Goal: Information Seeking & Learning: Learn about a topic

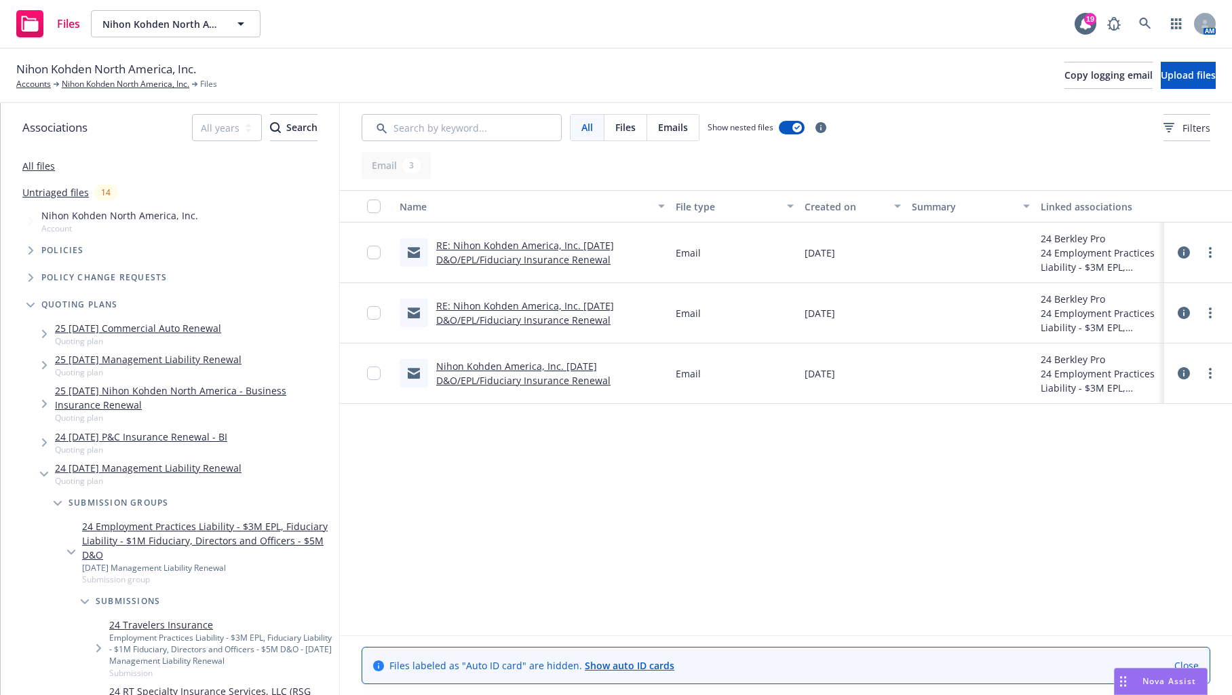
scroll to position [271, 0]
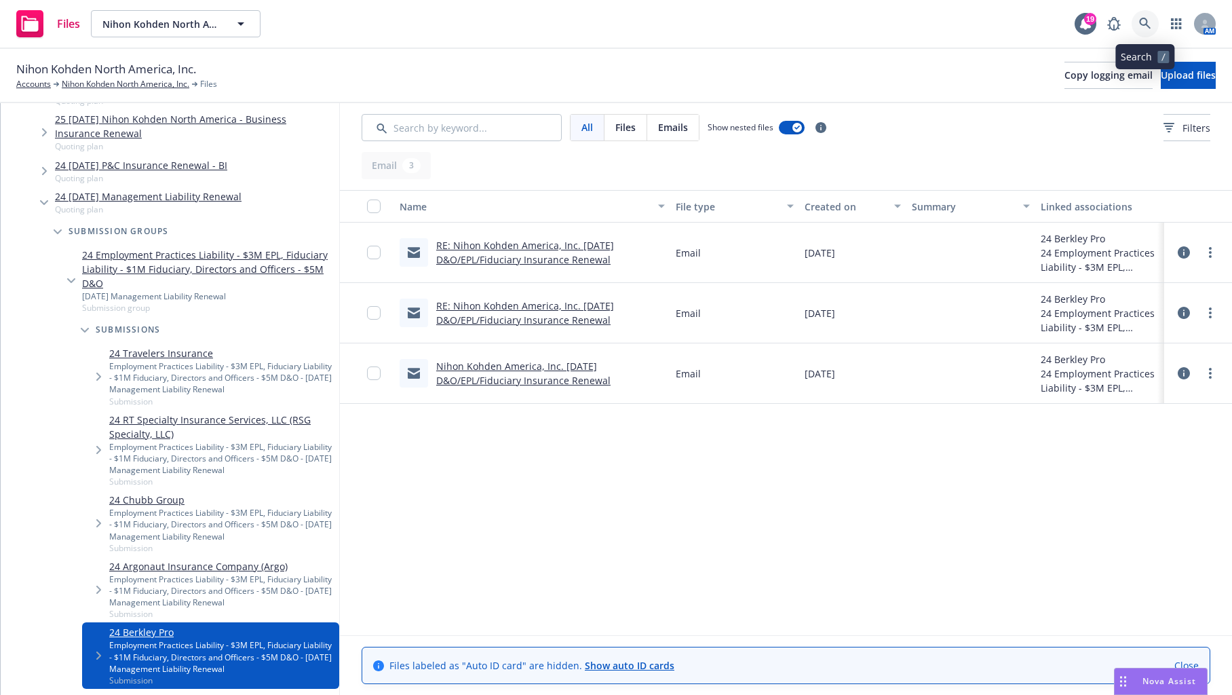
click at [1151, 25] on icon at bounding box center [1146, 24] width 12 height 12
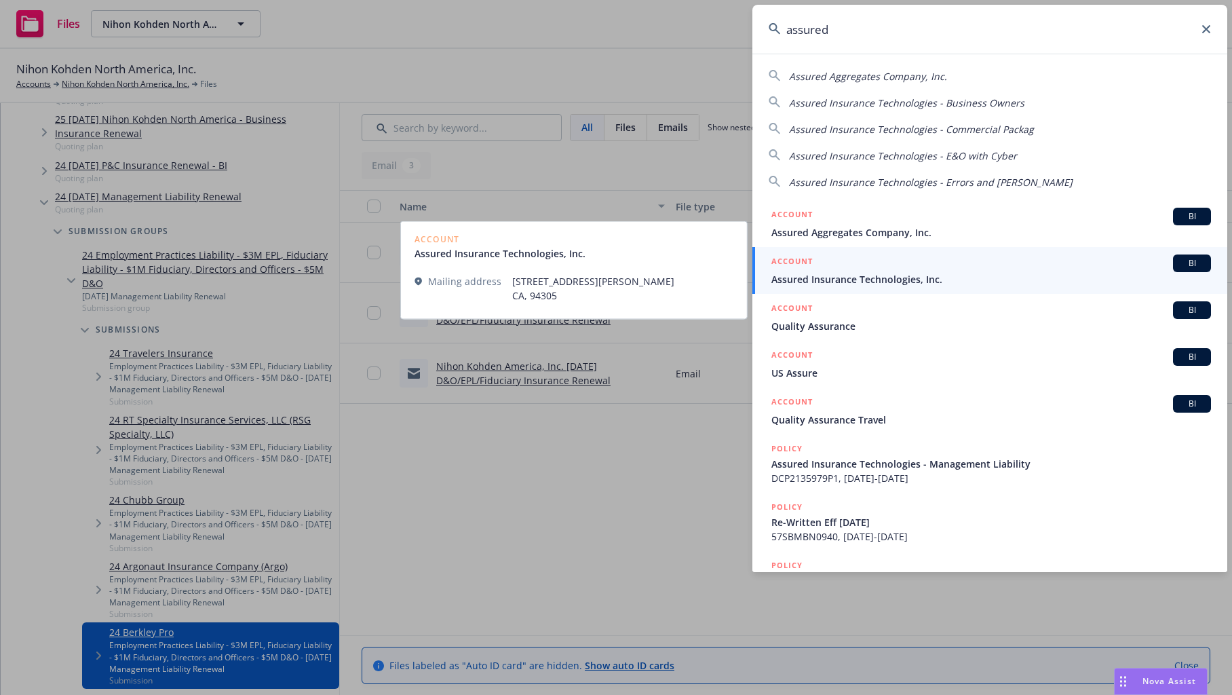
type input "assured"
click at [829, 286] on link "ACCOUNT BI Assured Insurance Technologies, Inc." at bounding box center [990, 270] width 475 height 47
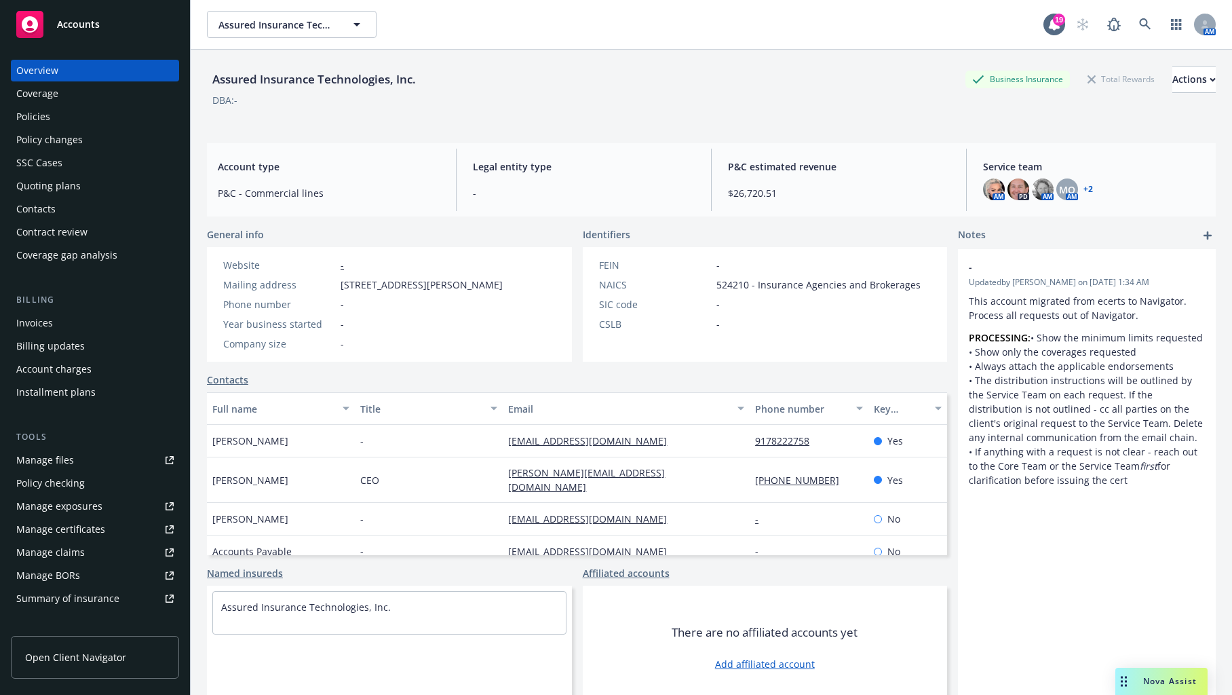
click at [32, 124] on div "Policies" at bounding box center [33, 117] width 34 height 22
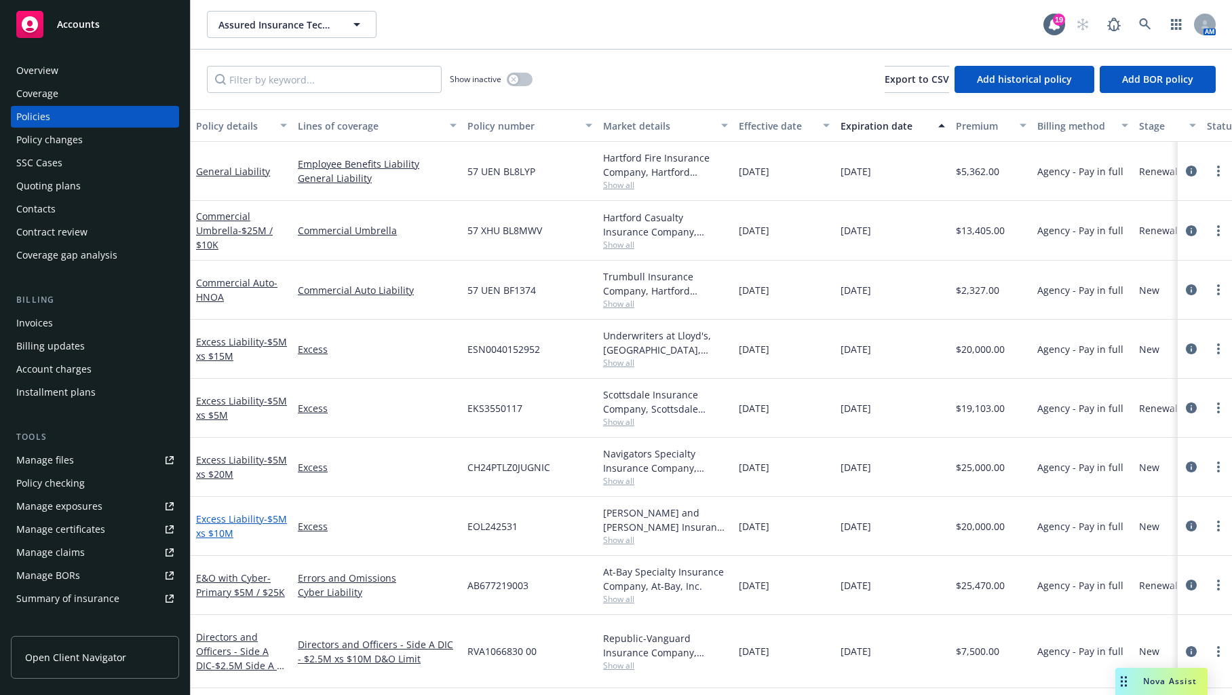
click at [237, 529] on span "- $5M xs $10M" at bounding box center [241, 525] width 91 height 27
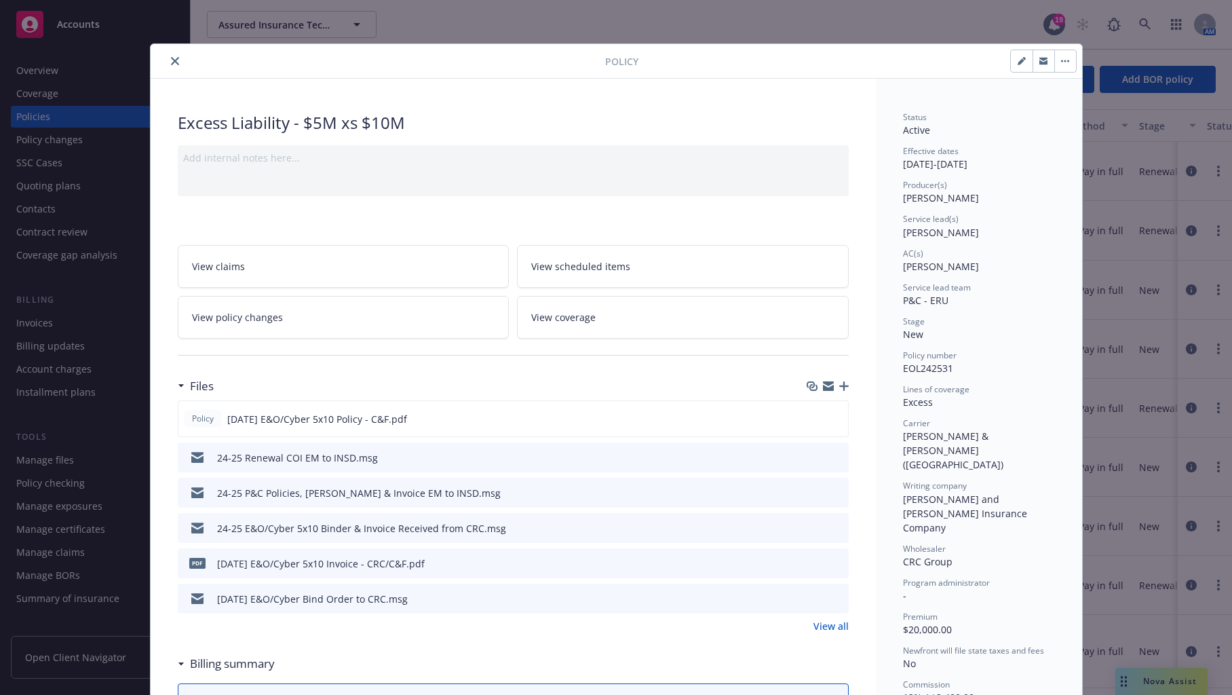
click at [172, 57] on icon "close" at bounding box center [175, 61] width 8 height 8
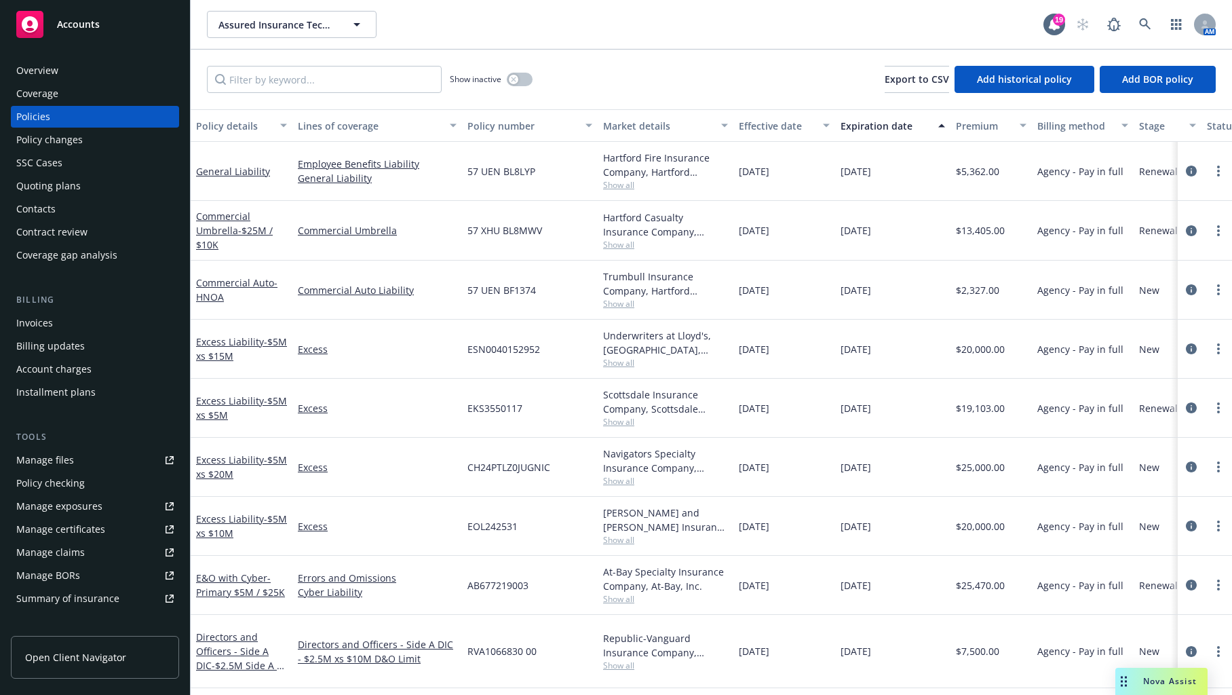
scroll to position [117, 0]
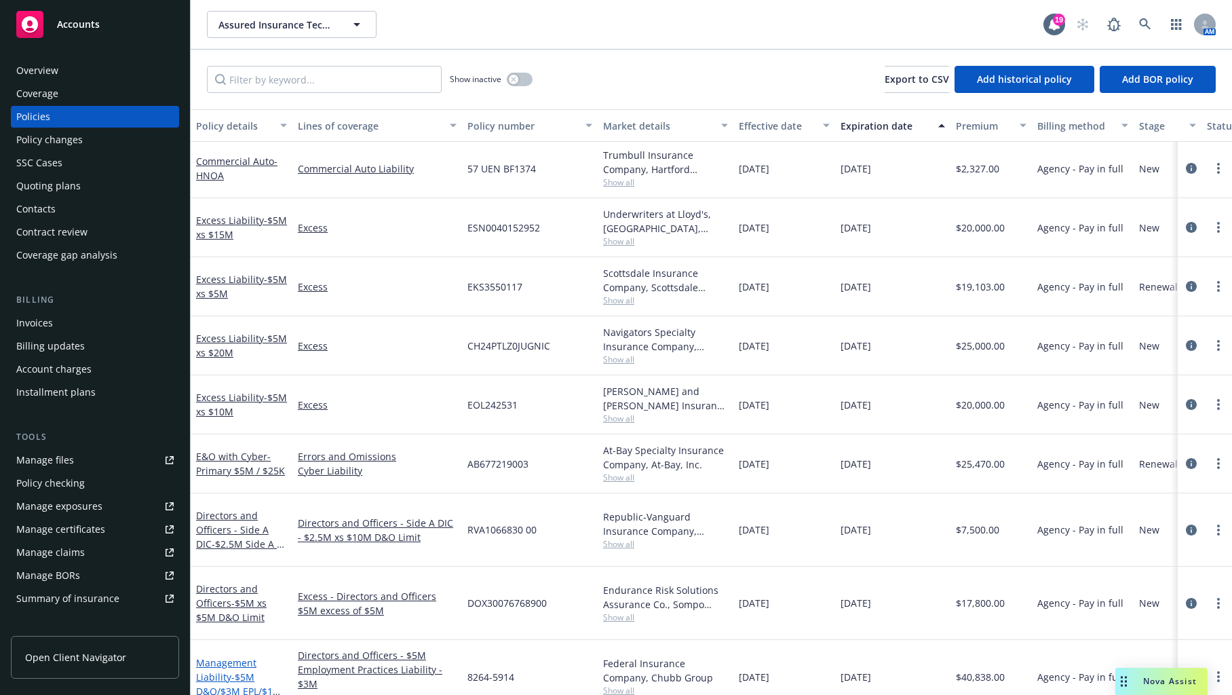
click at [214, 656] on link "Management Liability - $5M D&O/$3M EPL/$1M FID" at bounding box center [239, 684] width 86 height 56
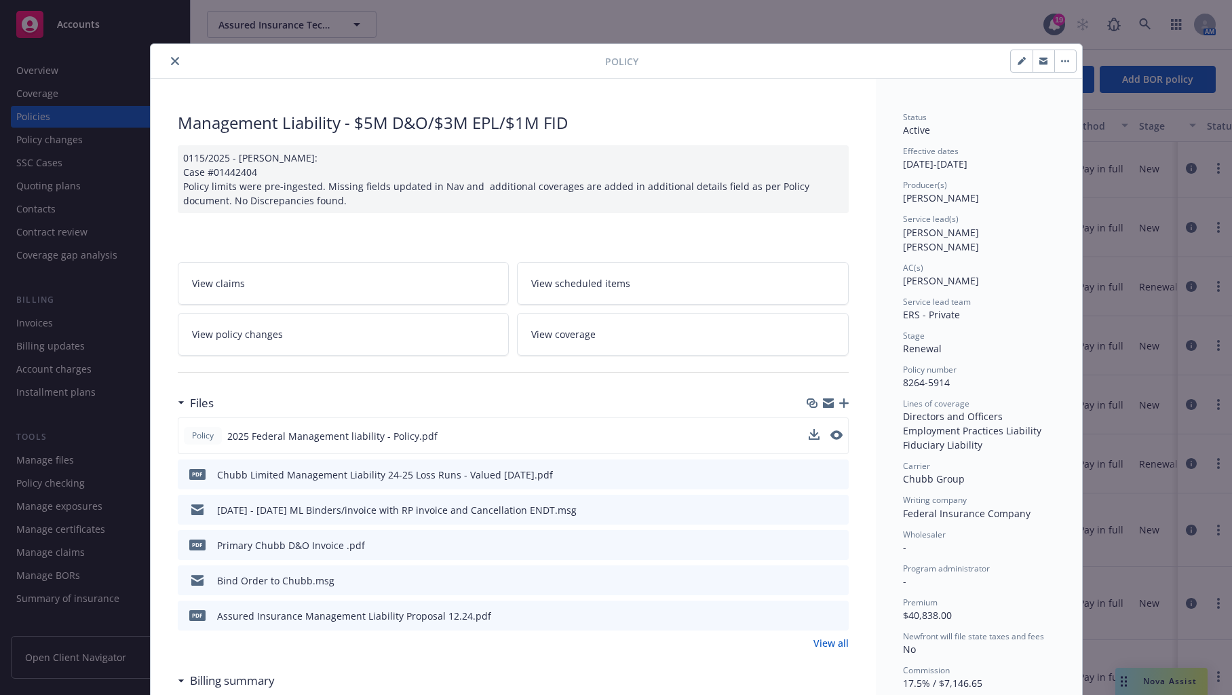
click at [362, 440] on span "2025 Federal Management liability - Policy.pdf" at bounding box center [332, 436] width 210 height 14
click at [361, 436] on span "2025 Federal Management liability - Policy.pdf" at bounding box center [332, 436] width 210 height 14
click at [833, 432] on icon "preview file" at bounding box center [835, 435] width 12 height 10
drag, startPoint x: 168, startPoint y: 63, endPoint x: 168, endPoint y: 100, distance: 37.3
click at [171, 63] on icon "close" at bounding box center [175, 61] width 8 height 8
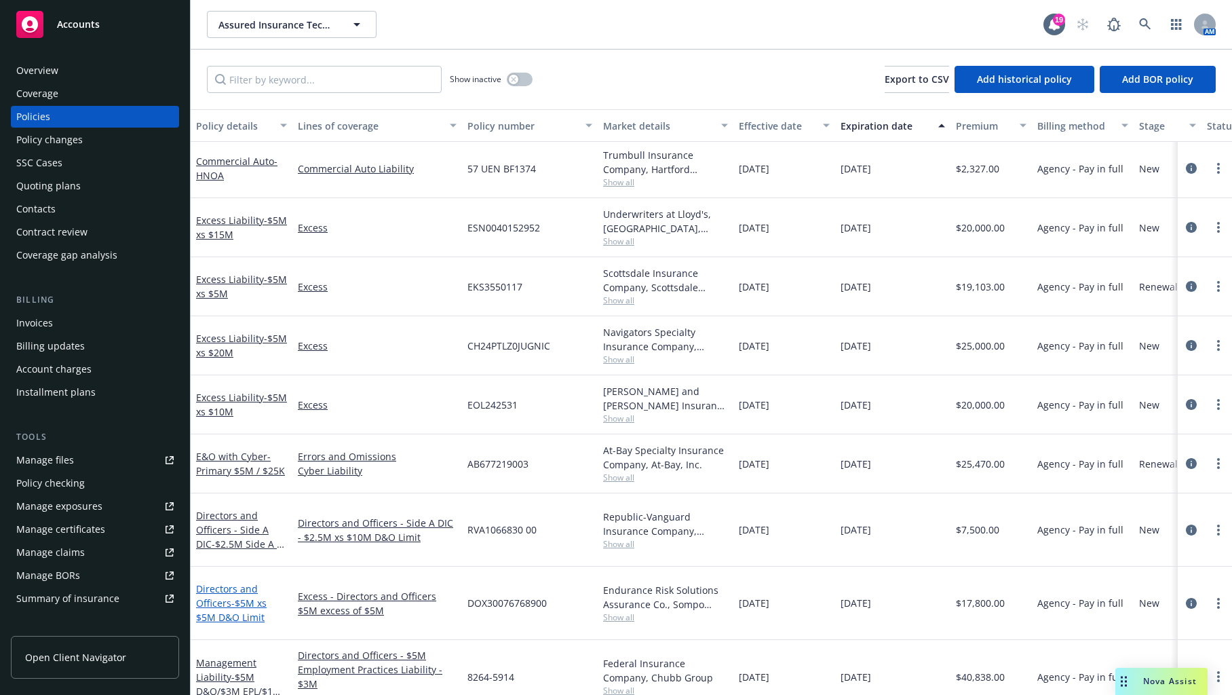
click at [232, 597] on span "- $5M xs $5M D&O Limit" at bounding box center [231, 610] width 71 height 27
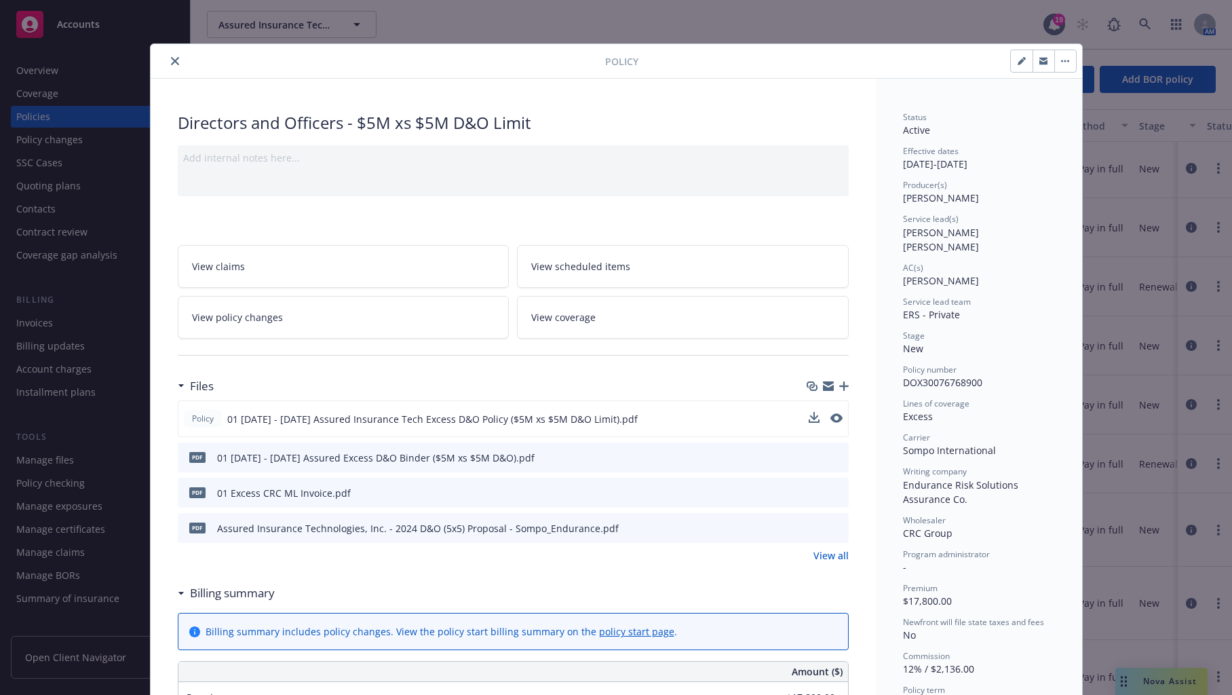
click at [533, 421] on span "01 [DATE] - [DATE] Assured Insurance Tech Excess D&O Policy ($5M xs $5M D&O Lim…" at bounding box center [432, 419] width 411 height 14
click at [834, 412] on button at bounding box center [837, 419] width 12 height 14
click at [834, 414] on icon "preview file" at bounding box center [835, 418] width 12 height 10
drag, startPoint x: 168, startPoint y: 62, endPoint x: 943, endPoint y: 277, distance: 804.4
click at [171, 62] on icon "close" at bounding box center [175, 61] width 8 height 8
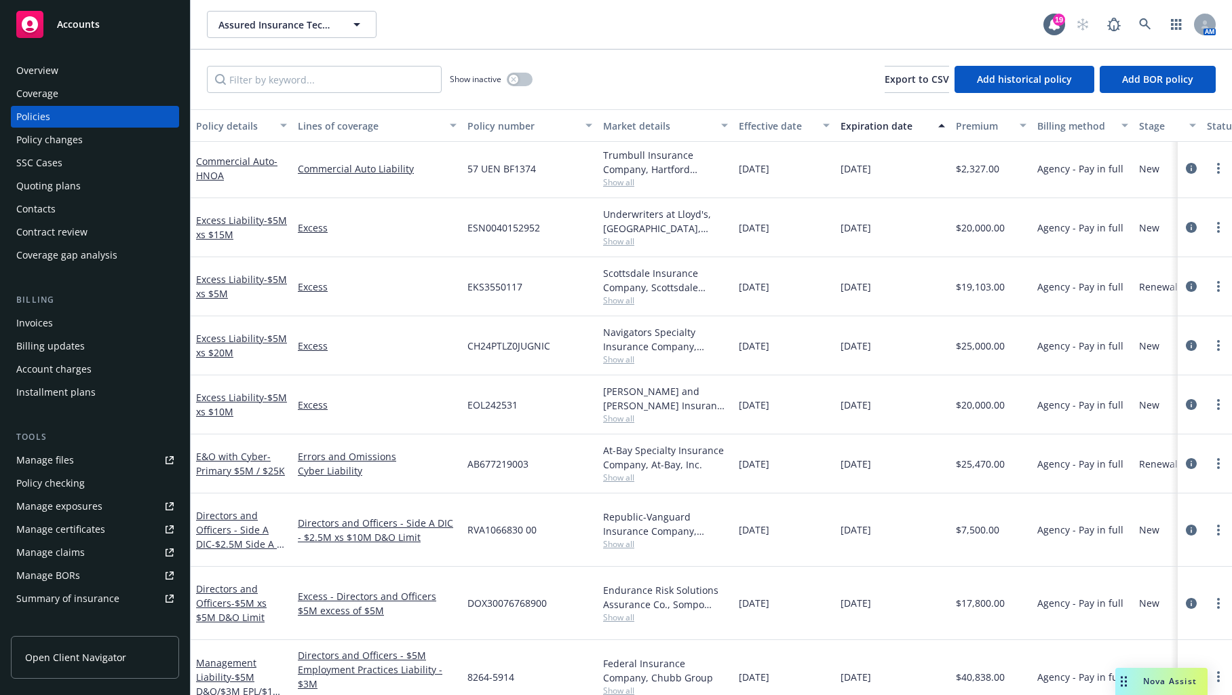
click at [201, 9] on div "Assured Insurance Technologies, Inc. Assured Insurance Technologies, Inc. 19 AM" at bounding box center [712, 24] width 1042 height 49
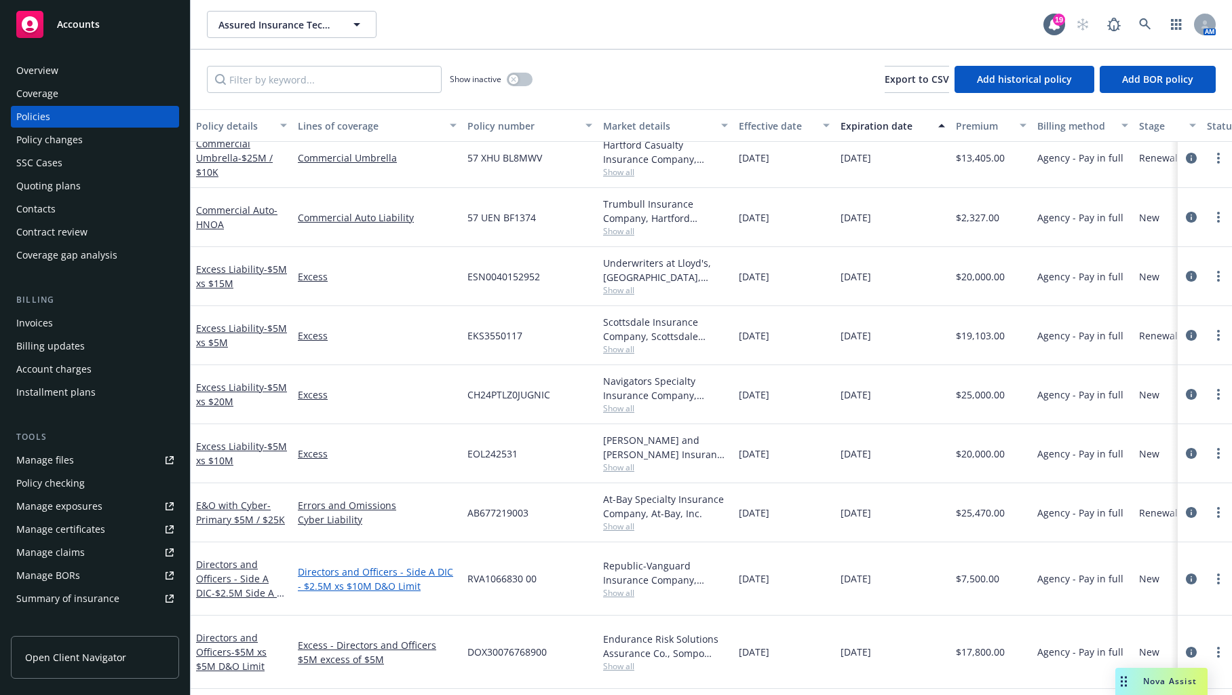
scroll to position [117, 0]
